Goal: Transaction & Acquisition: Purchase product/service

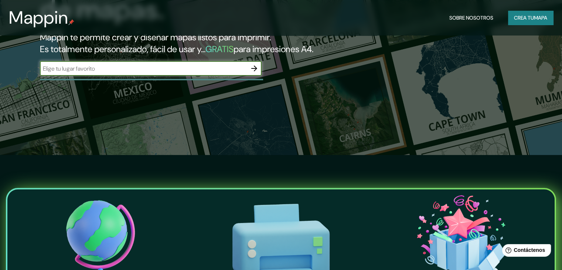
scroll to position [222, 0]
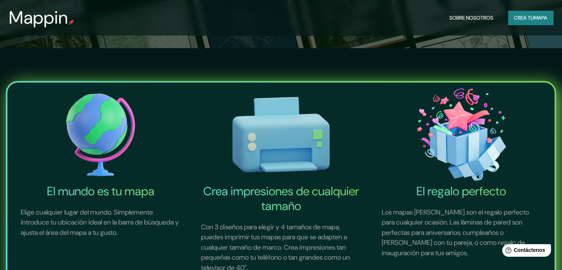
click at [104, 128] on img at bounding box center [100, 134] width 177 height 98
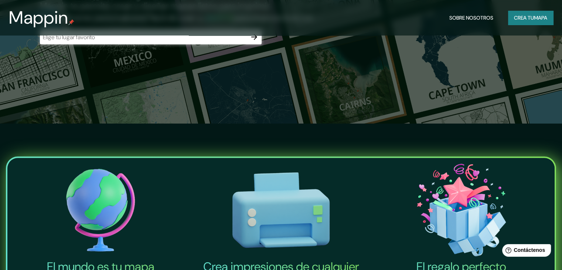
scroll to position [0, 0]
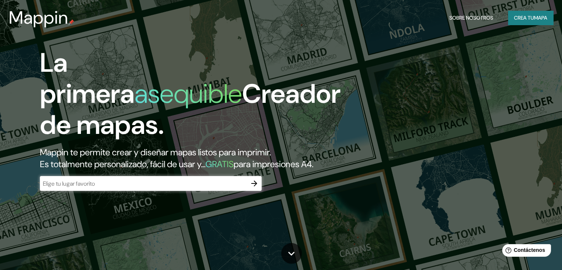
click at [165, 104] on font "asequible" at bounding box center [189, 94] width 108 height 34
click at [153, 188] on input "text" at bounding box center [143, 183] width 207 height 9
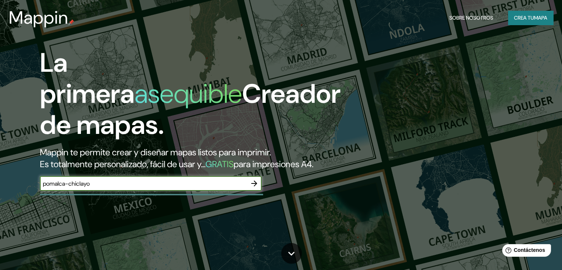
type input "pomalca-chiclayo"
click at [253, 188] on icon "button" at bounding box center [254, 183] width 9 height 9
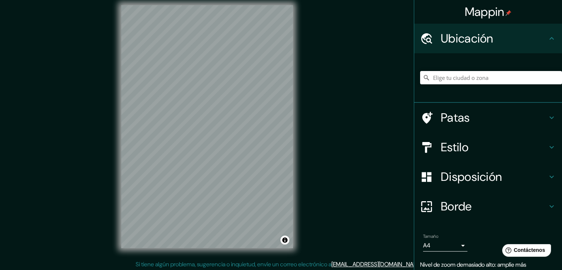
scroll to position [9, 0]
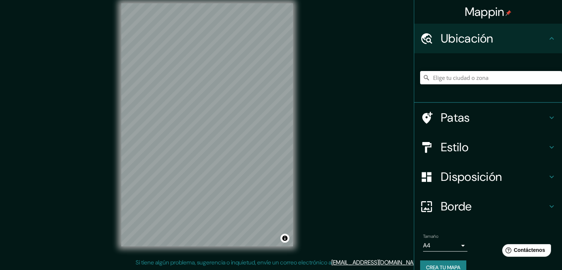
click at [463, 148] on font "Estilo" at bounding box center [455, 147] width 28 height 16
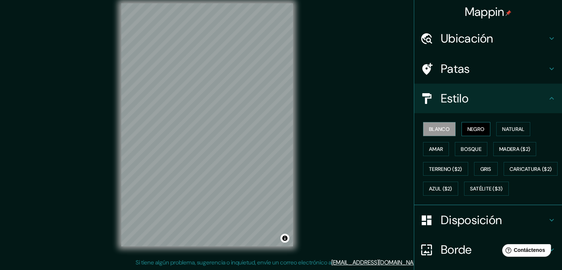
click at [468, 126] on font "Negro" at bounding box center [476, 129] width 17 height 7
click at [512, 129] on font "Natural" at bounding box center [514, 129] width 22 height 7
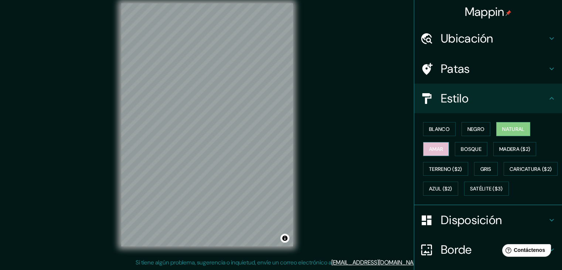
click at [434, 147] on font "Amar" at bounding box center [436, 149] width 14 height 7
click at [465, 149] on font "Bosque" at bounding box center [471, 149] width 21 height 7
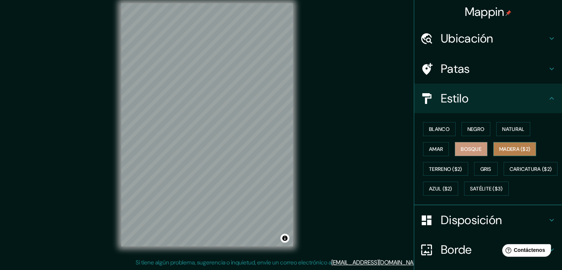
click at [504, 147] on font "Madera ($2)" at bounding box center [515, 149] width 31 height 7
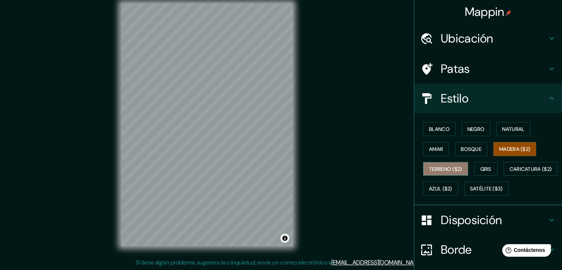
click at [446, 169] on font "Terreno ($2)" at bounding box center [445, 169] width 33 height 7
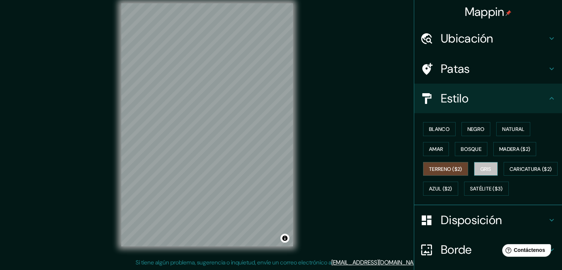
click at [487, 162] on button "Gris" at bounding box center [486, 169] width 24 height 14
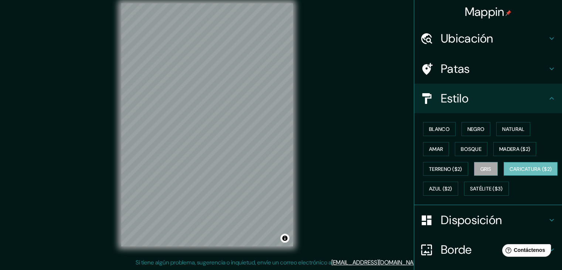
click at [510, 172] on font "Caricatura ($2)" at bounding box center [531, 169] width 43 height 7
click at [453, 186] on font "Azul ($2)" at bounding box center [440, 189] width 23 height 7
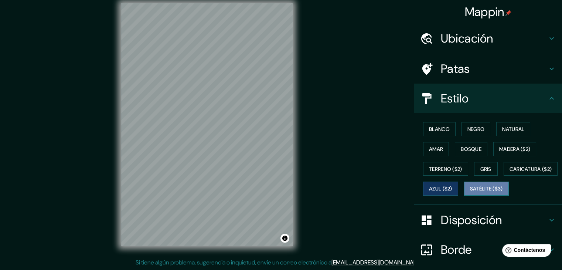
click at [470, 192] on font "Satélite ($3)" at bounding box center [486, 189] width 33 height 7
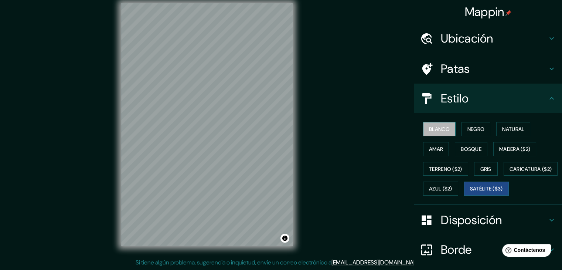
click at [441, 130] on font "Blanco" at bounding box center [439, 129] width 21 height 7
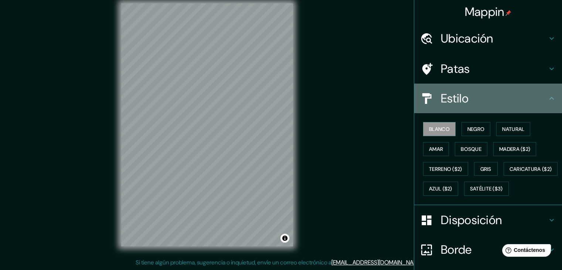
click at [504, 103] on h4 "Estilo" at bounding box center [494, 98] width 106 height 15
click at [548, 96] on icon at bounding box center [552, 98] width 9 height 9
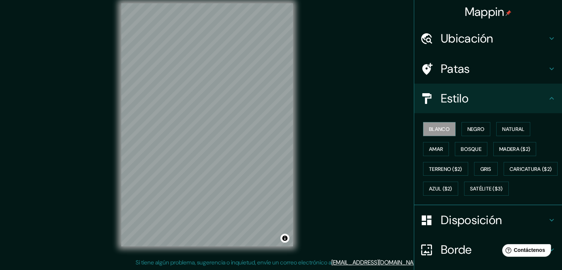
click at [550, 98] on icon at bounding box center [552, 98] width 4 height 3
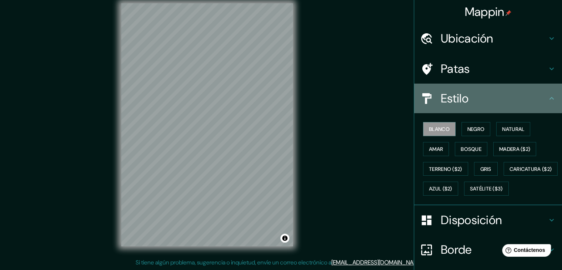
drag, startPoint x: 546, startPoint y: 98, endPoint x: 545, endPoint y: 78, distance: 19.6
click at [548, 95] on icon at bounding box center [552, 98] width 9 height 9
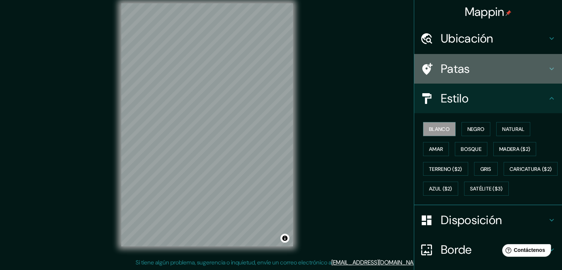
click at [550, 68] on icon at bounding box center [552, 69] width 4 height 3
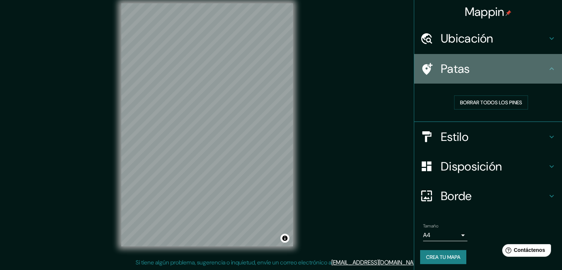
click at [550, 69] on icon at bounding box center [552, 68] width 4 height 3
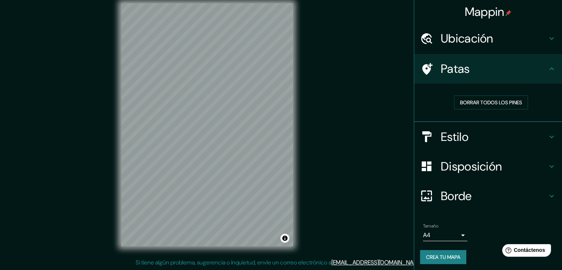
click at [550, 38] on icon at bounding box center [552, 38] width 9 height 9
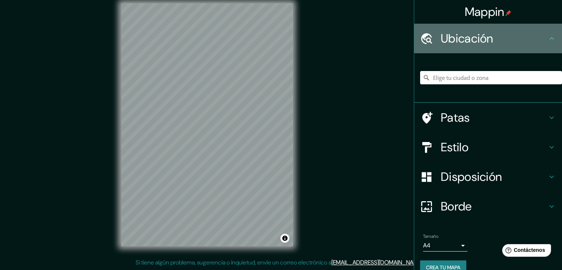
click at [548, 38] on icon at bounding box center [552, 38] width 9 height 9
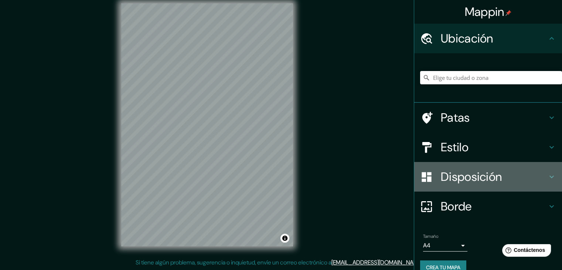
click at [548, 175] on icon at bounding box center [552, 176] width 9 height 9
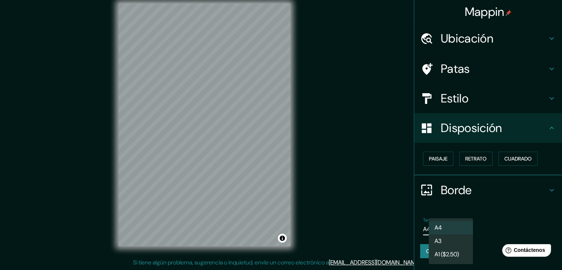
click at [460, 227] on body "Mappin Ubicación Patas Estilo Disposición Paisaje Retrato Cuadrado Borde Elige …" at bounding box center [281, 126] width 562 height 270
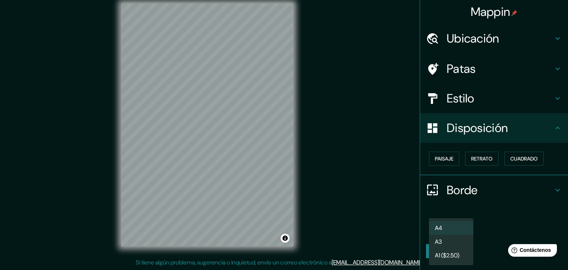
click at [451, 255] on font "A1 ($2.50)" at bounding box center [447, 255] width 24 height 8
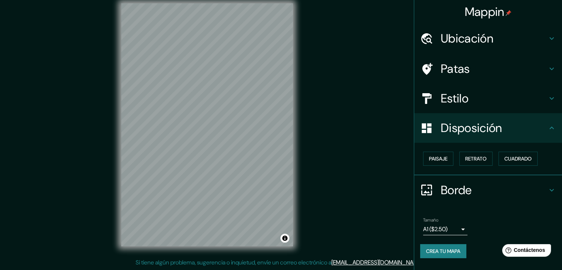
click at [492, 215] on div "Tamaño A1 ($2.50) a3" at bounding box center [488, 226] width 136 height 24
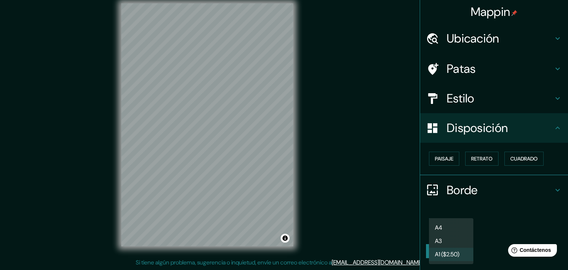
click at [455, 228] on body "Mappin Ubicación Patas Estilo Disposición Paisaje Retrato Cuadrado Borde Elige …" at bounding box center [284, 126] width 568 height 270
drag, startPoint x: 448, startPoint y: 233, endPoint x: 460, endPoint y: 226, distance: 13.4
click at [449, 233] on li "A4" at bounding box center [451, 228] width 44 height 14
type input "single"
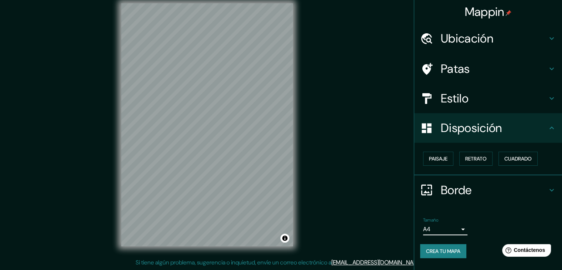
click at [519, 190] on h4 "Borde" at bounding box center [494, 190] width 106 height 15
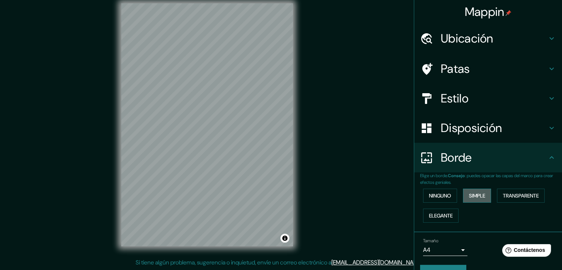
click at [470, 196] on font "Simple" at bounding box center [477, 195] width 16 height 7
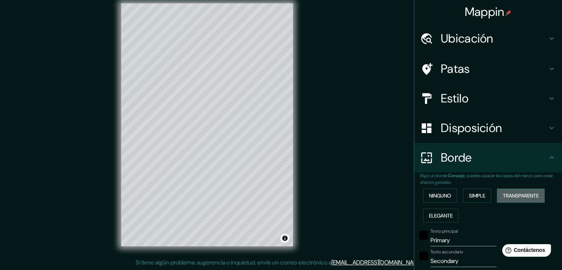
click at [506, 194] on font "Transparente" at bounding box center [521, 195] width 36 height 7
click at [434, 214] on font "Elegante" at bounding box center [441, 215] width 24 height 7
click at [447, 197] on button "Ninguno" at bounding box center [440, 196] width 34 height 14
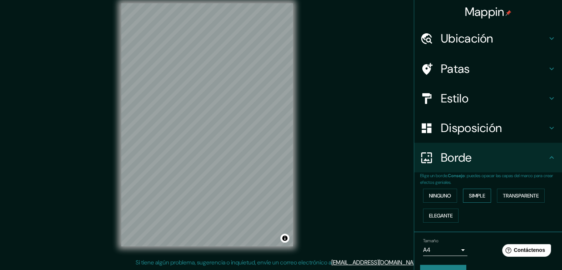
scroll to position [17, 0]
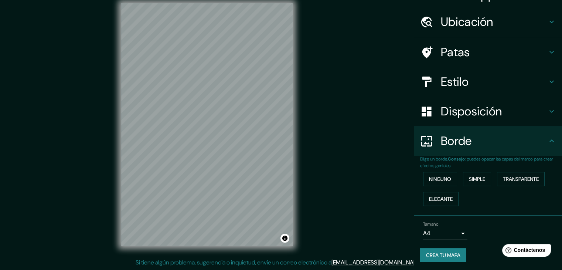
click at [440, 252] on font "Crea tu mapa" at bounding box center [443, 255] width 34 height 7
click at [449, 254] on font "Crea tu mapa" at bounding box center [443, 255] width 34 height 7
click at [455, 248] on button "Crea tu mapa" at bounding box center [443, 255] width 46 height 14
